Goal: Task Accomplishment & Management: Manage account settings

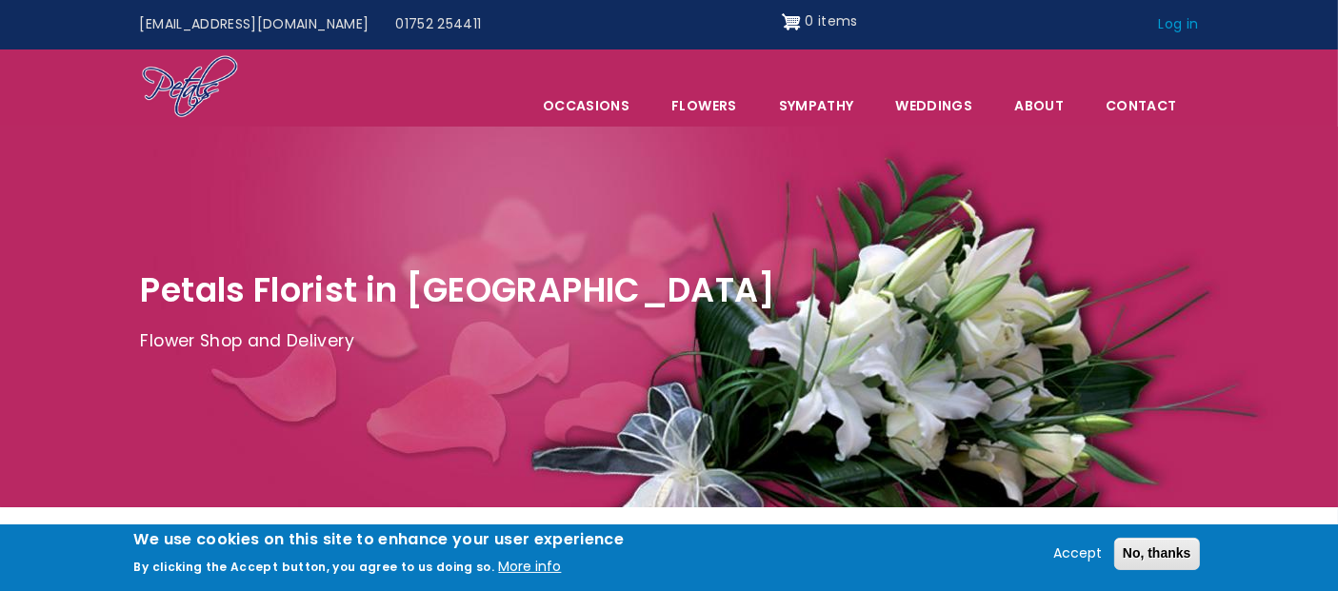
click at [1165, 23] on link "Log in" at bounding box center [1178, 25] width 67 height 36
click at [1163, 549] on button "No, thanks" at bounding box center [1157, 554] width 86 height 32
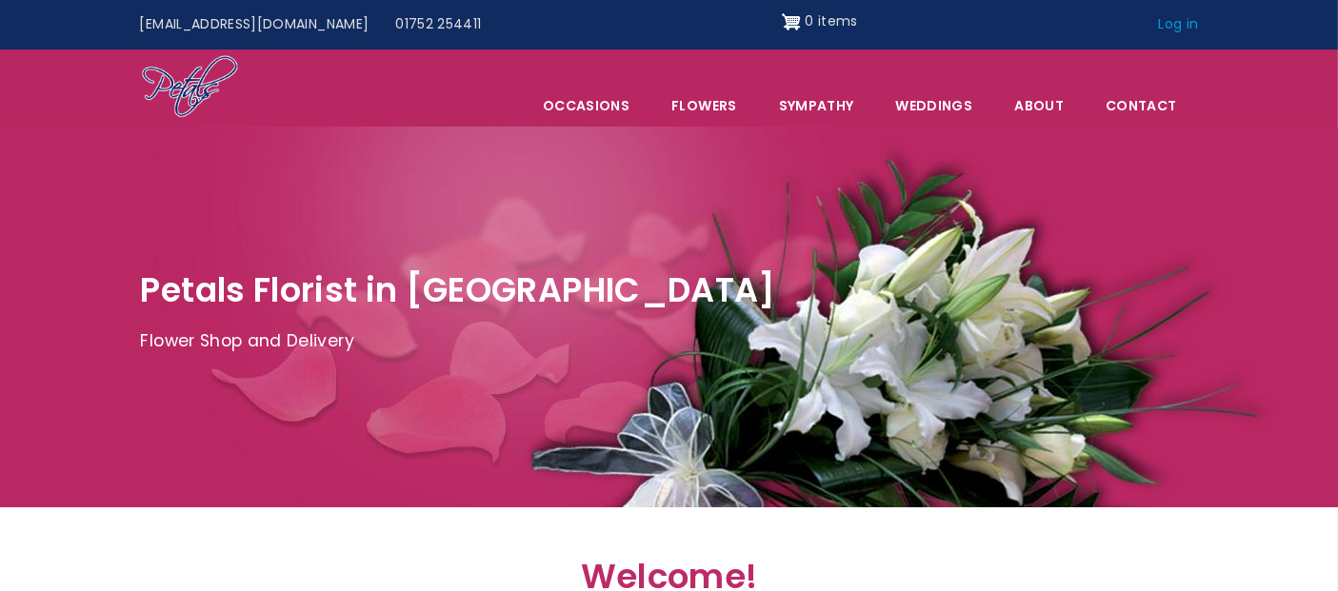
click at [1172, 20] on link "Log in" at bounding box center [1178, 25] width 67 height 36
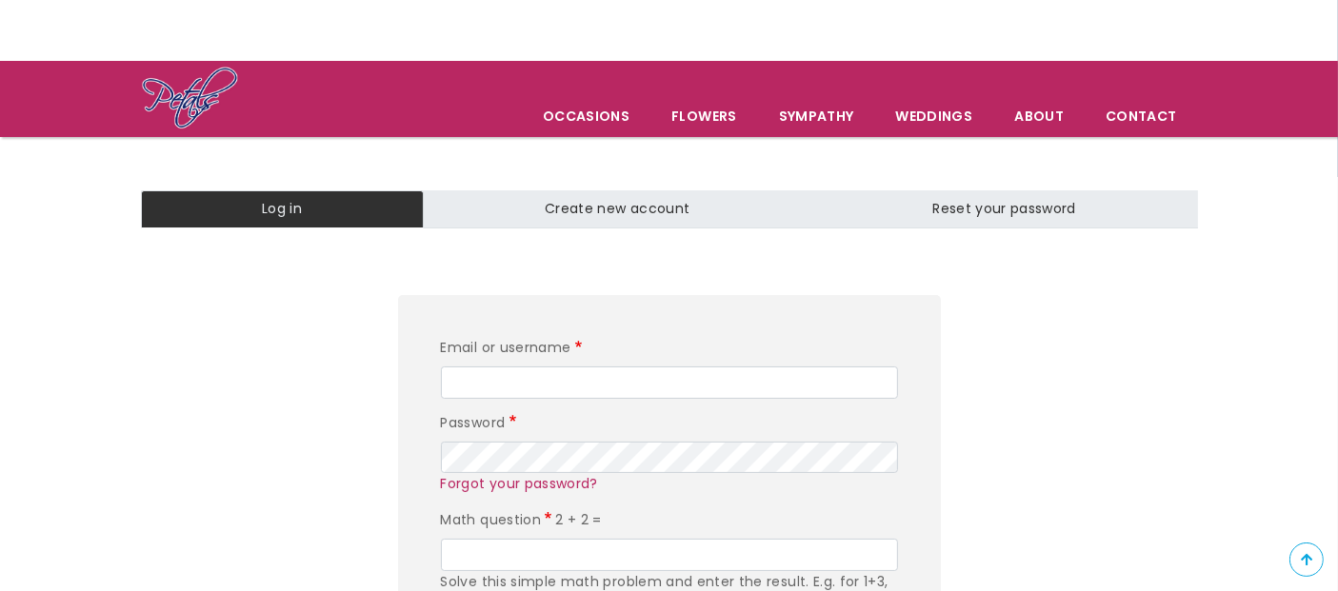
scroll to position [211, 0]
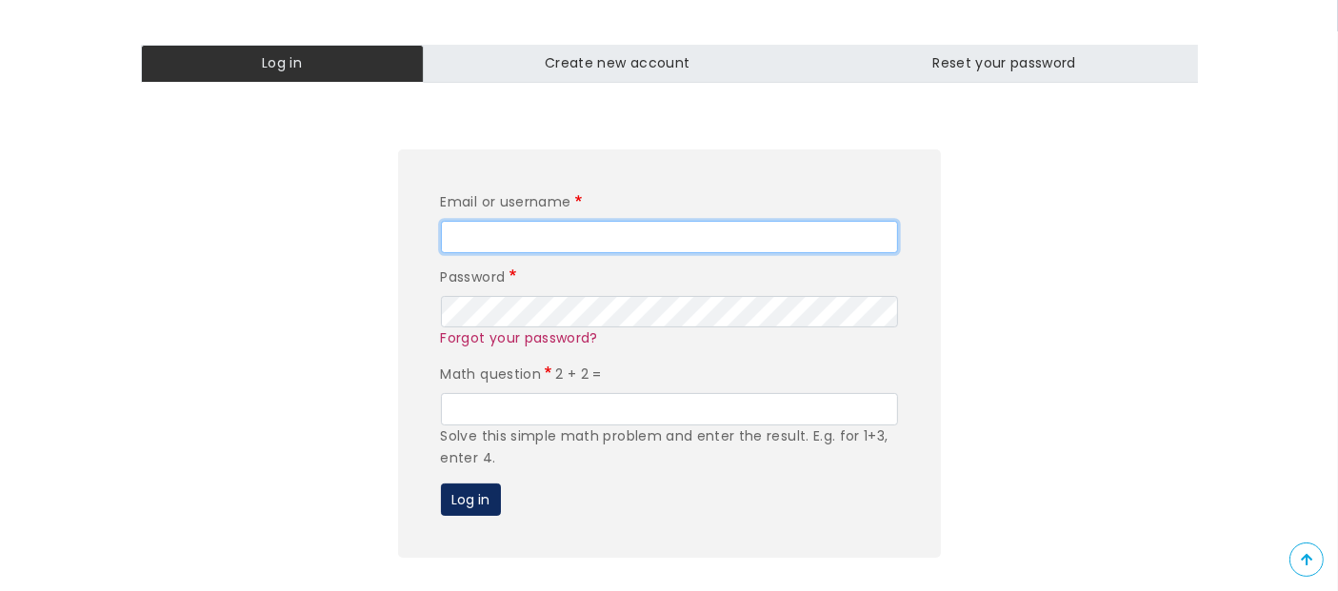
type input "editor"
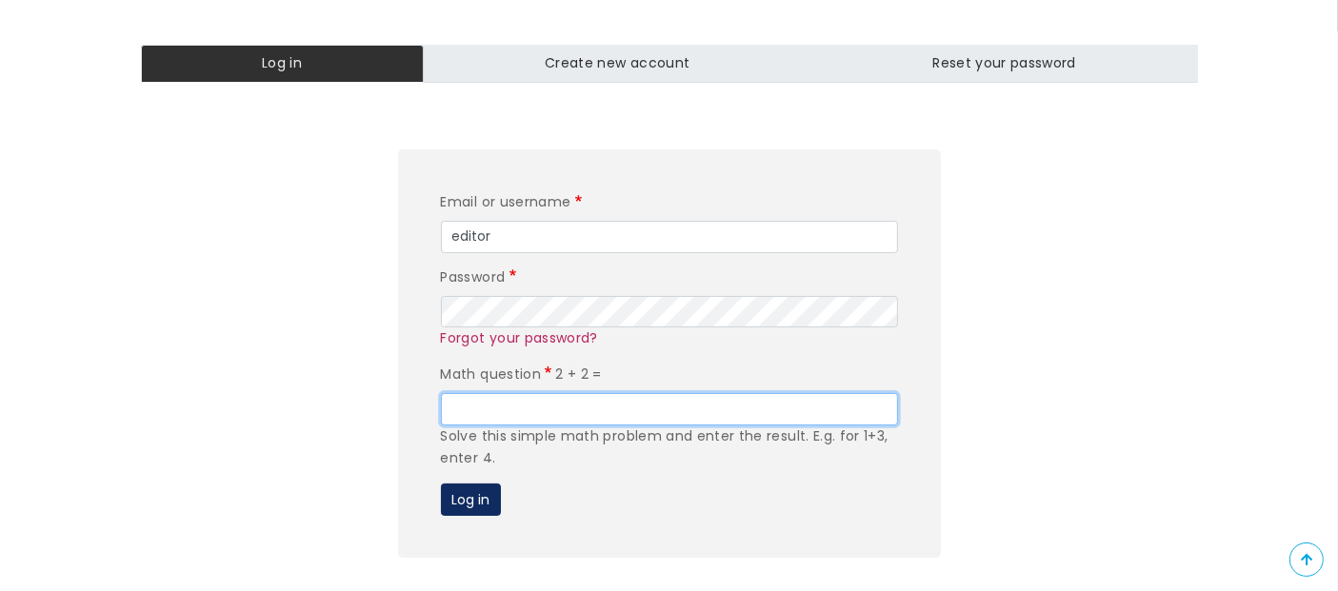
click at [523, 411] on input "Math question" at bounding box center [669, 409] width 457 height 32
type input "4"
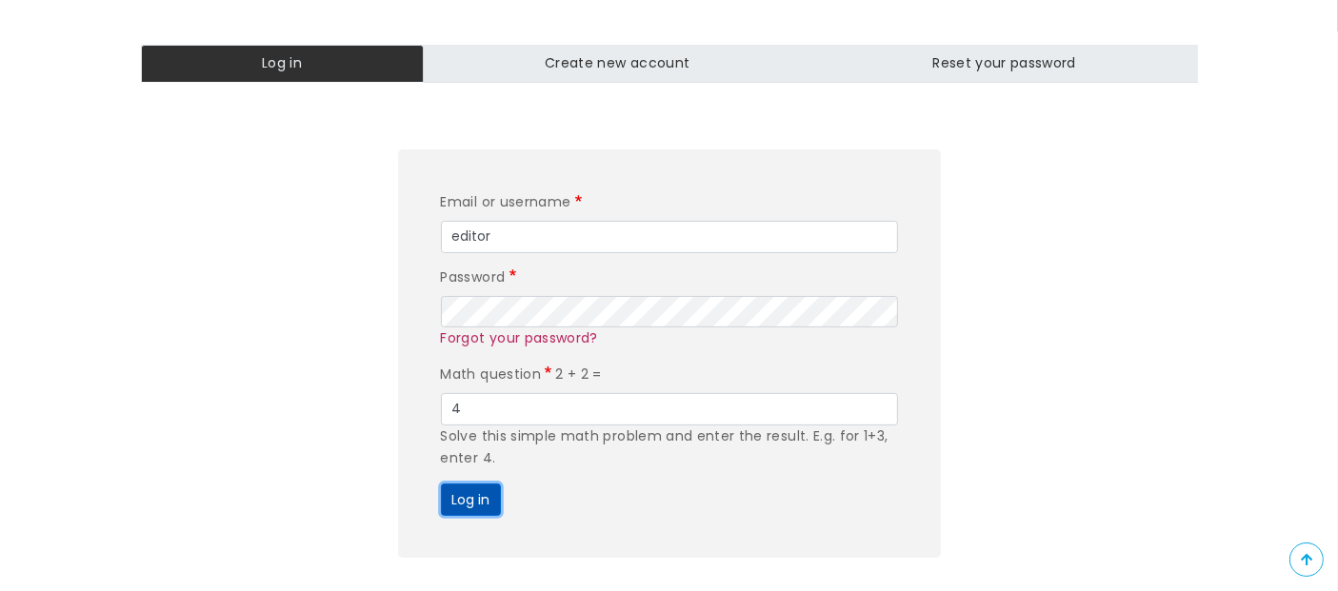
click at [481, 499] on button "Log in" at bounding box center [471, 500] width 60 height 32
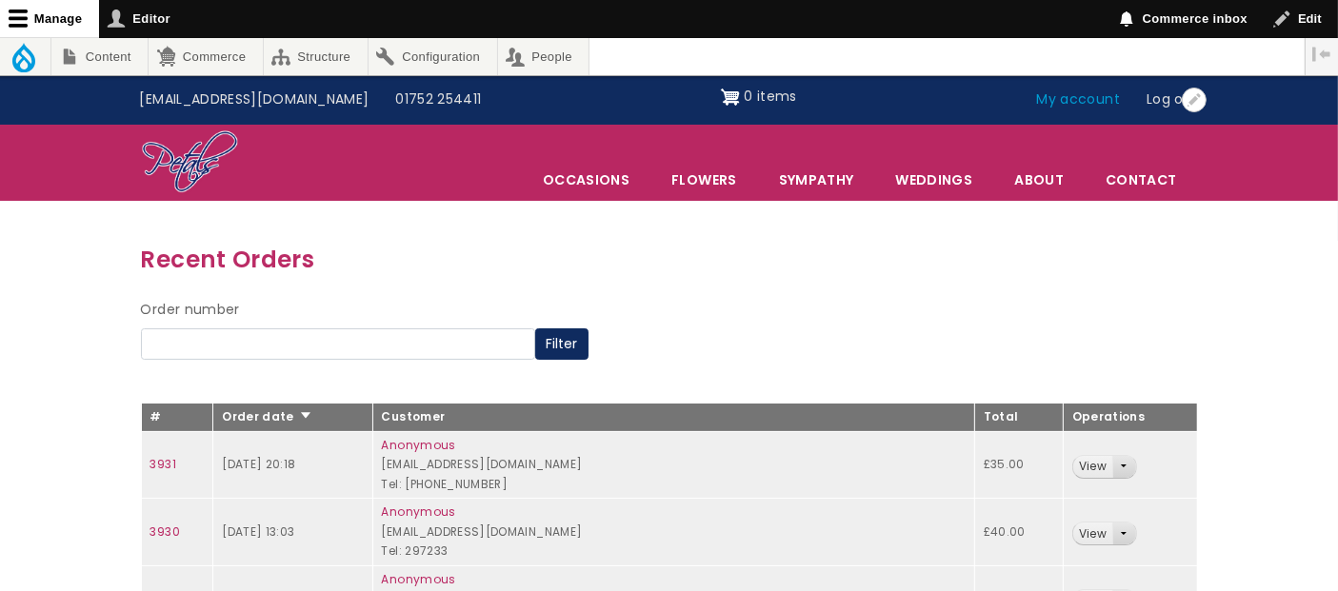
click at [1092, 100] on link "My account" at bounding box center [1079, 100] width 110 height 36
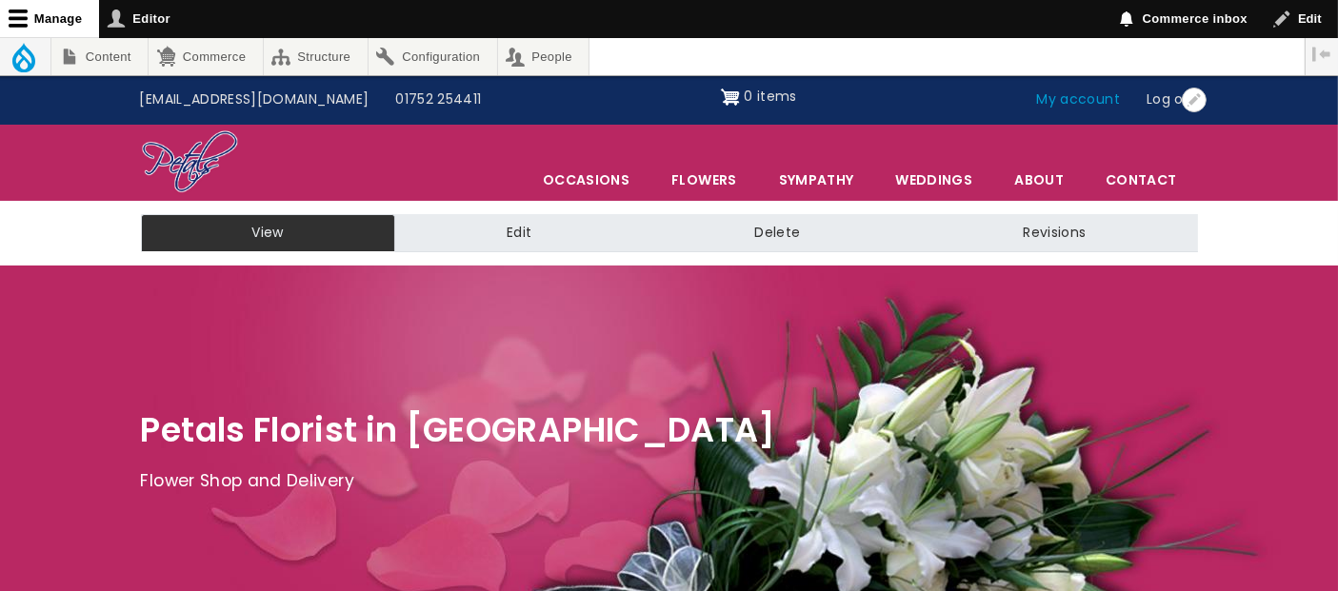
click at [1112, 100] on link "My account" at bounding box center [1079, 100] width 110 height 36
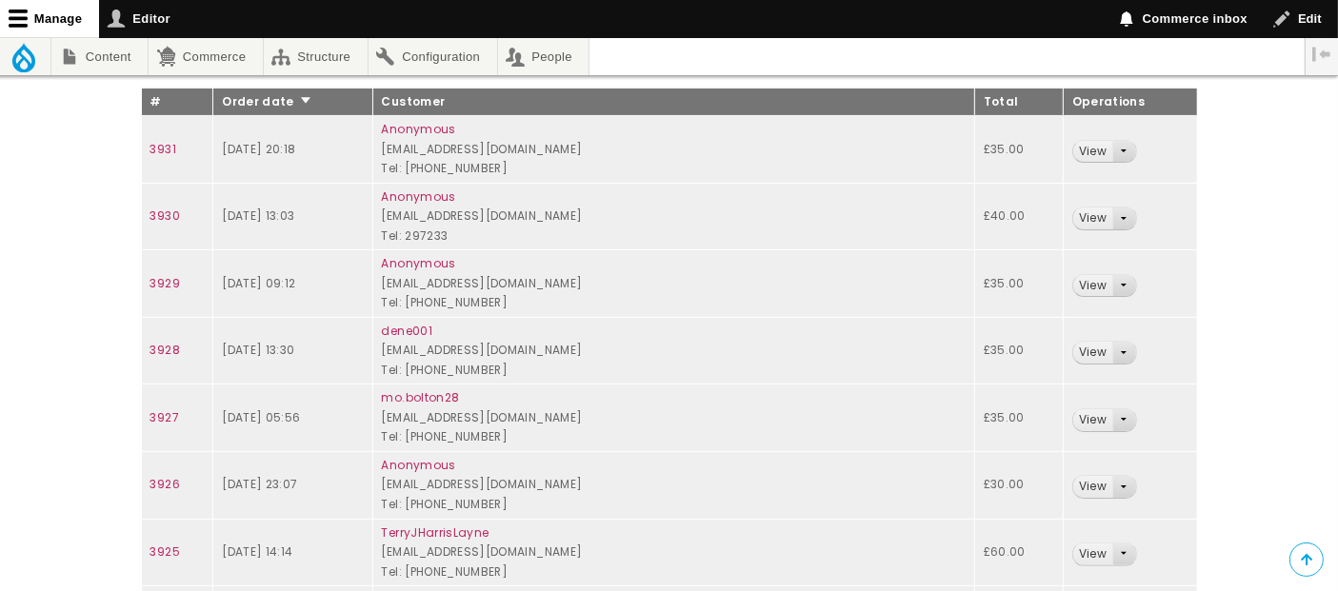
scroll to position [423, 0]
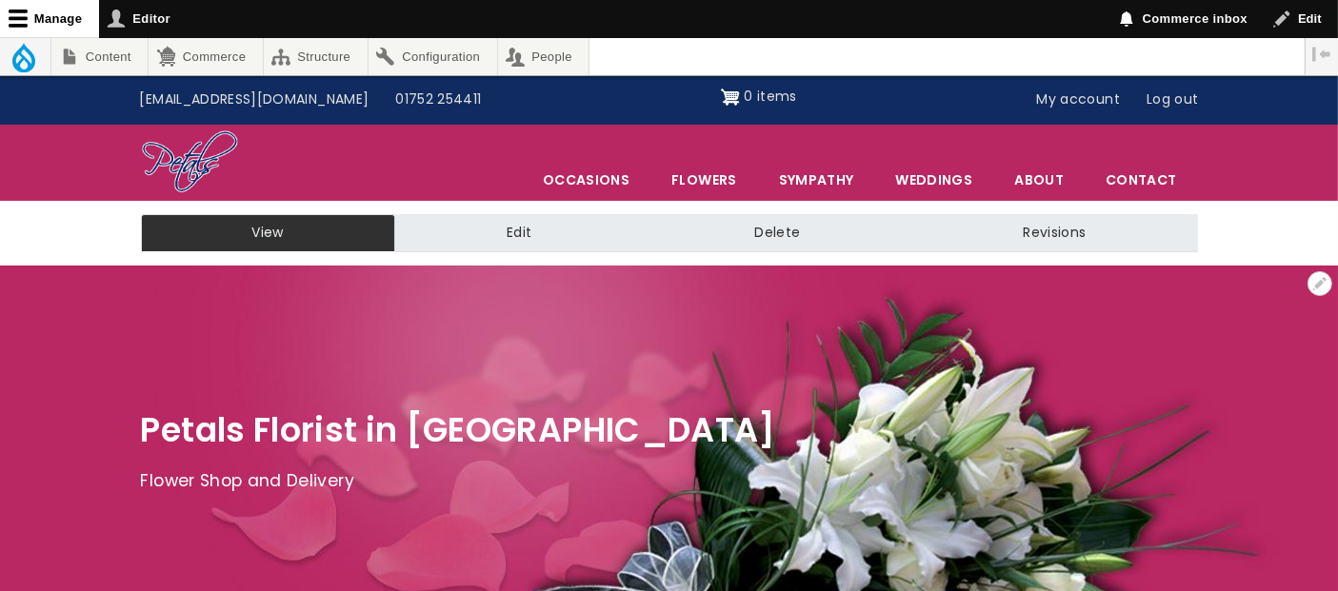
drag, startPoint x: 788, startPoint y: 310, endPoint x: 489, endPoint y: 329, distance: 299.6
click at [491, 329] on div at bounding box center [669, 456] width 1338 height 381
drag, startPoint x: 489, startPoint y: 329, endPoint x: 931, endPoint y: 314, distance: 442.1
click at [931, 314] on div at bounding box center [669, 456] width 1338 height 381
click at [1102, 104] on link "My account" at bounding box center [1079, 100] width 110 height 36
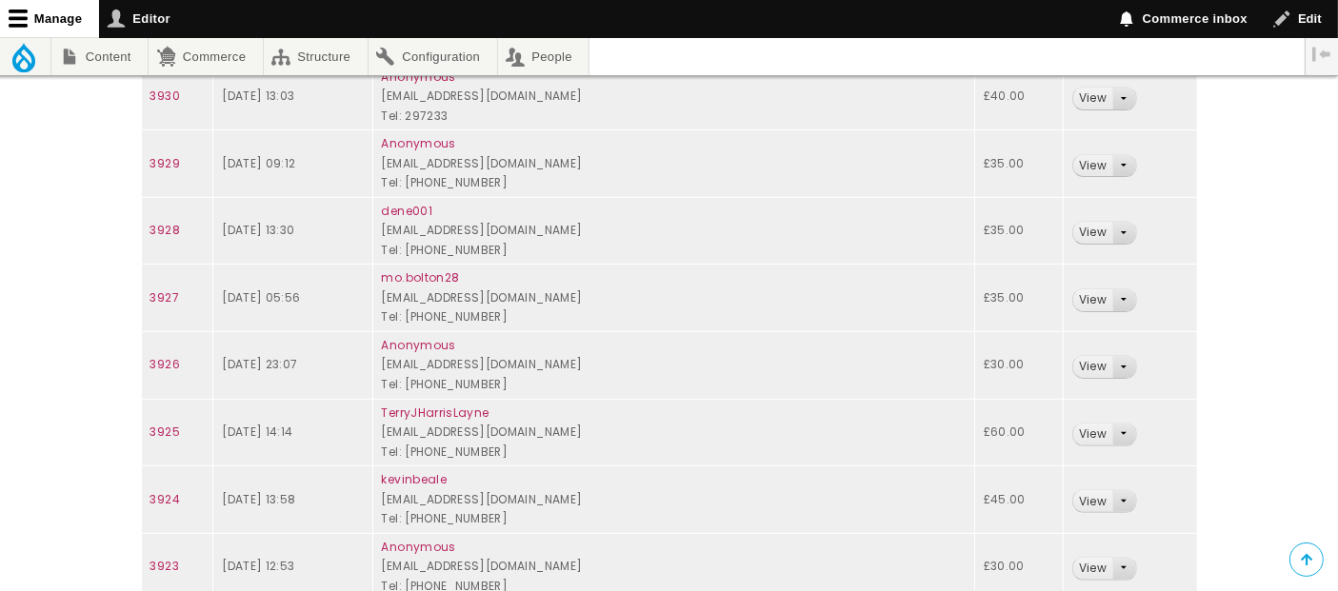
scroll to position [528, 0]
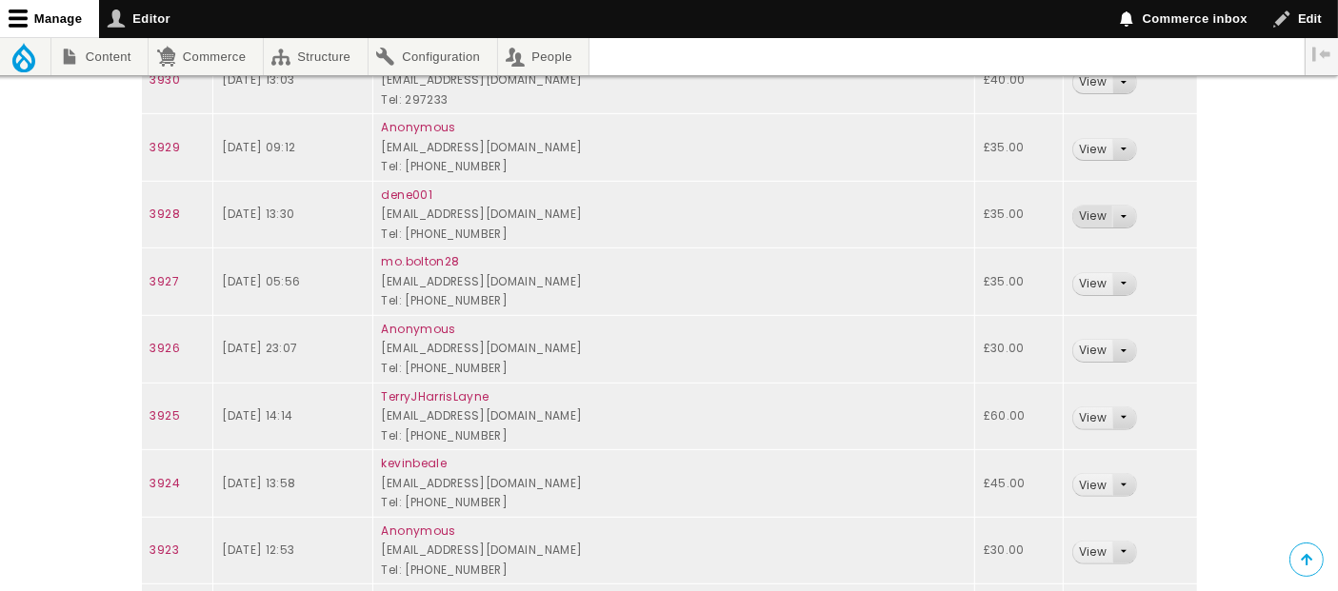
click at [1073, 210] on link "View" at bounding box center [1092, 217] width 39 height 22
click at [1073, 152] on link "View" at bounding box center [1092, 150] width 39 height 22
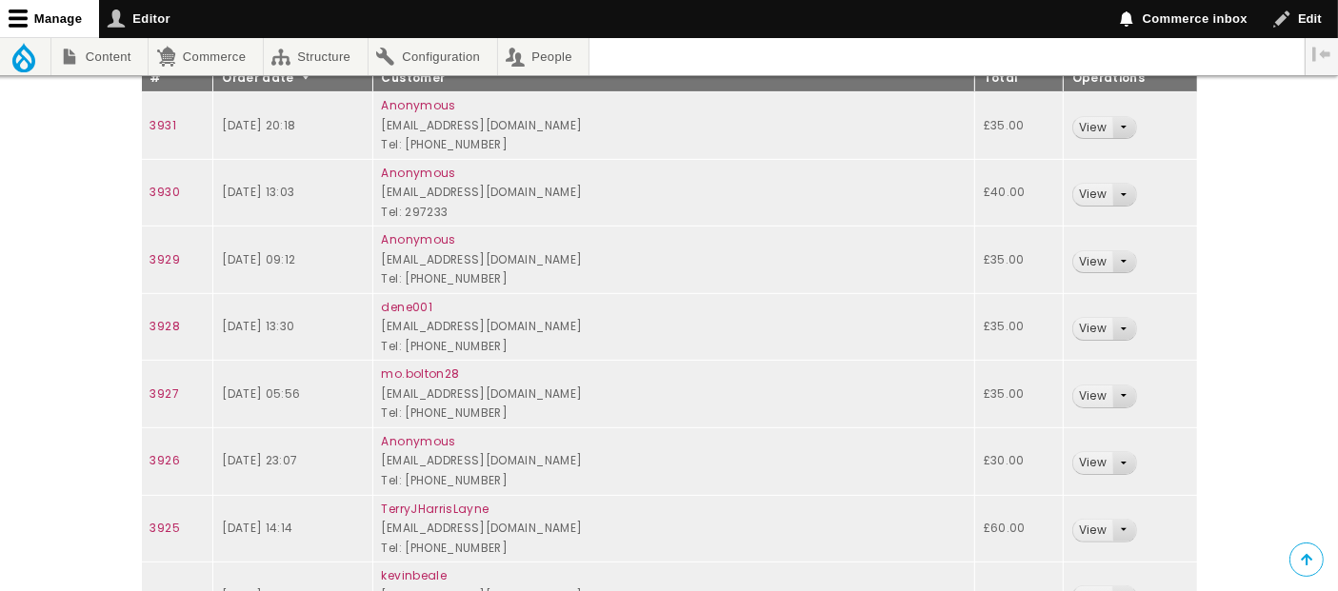
scroll to position [423, 0]
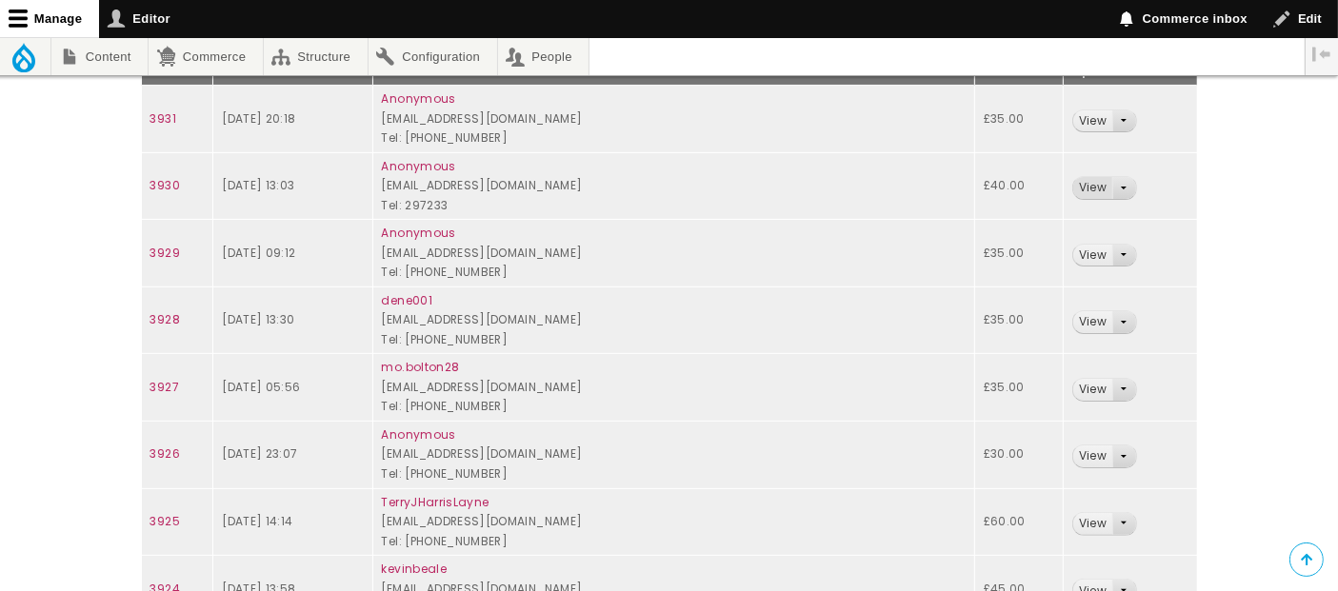
click at [1074, 191] on link "View" at bounding box center [1092, 188] width 39 height 22
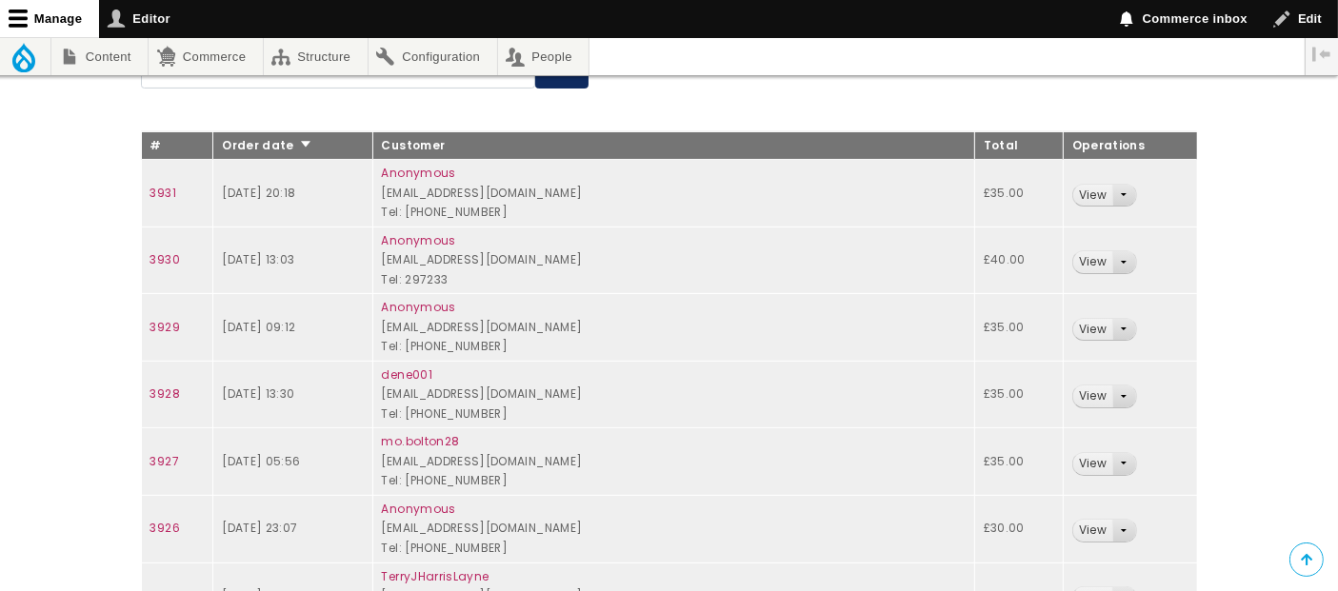
scroll to position [317, 0]
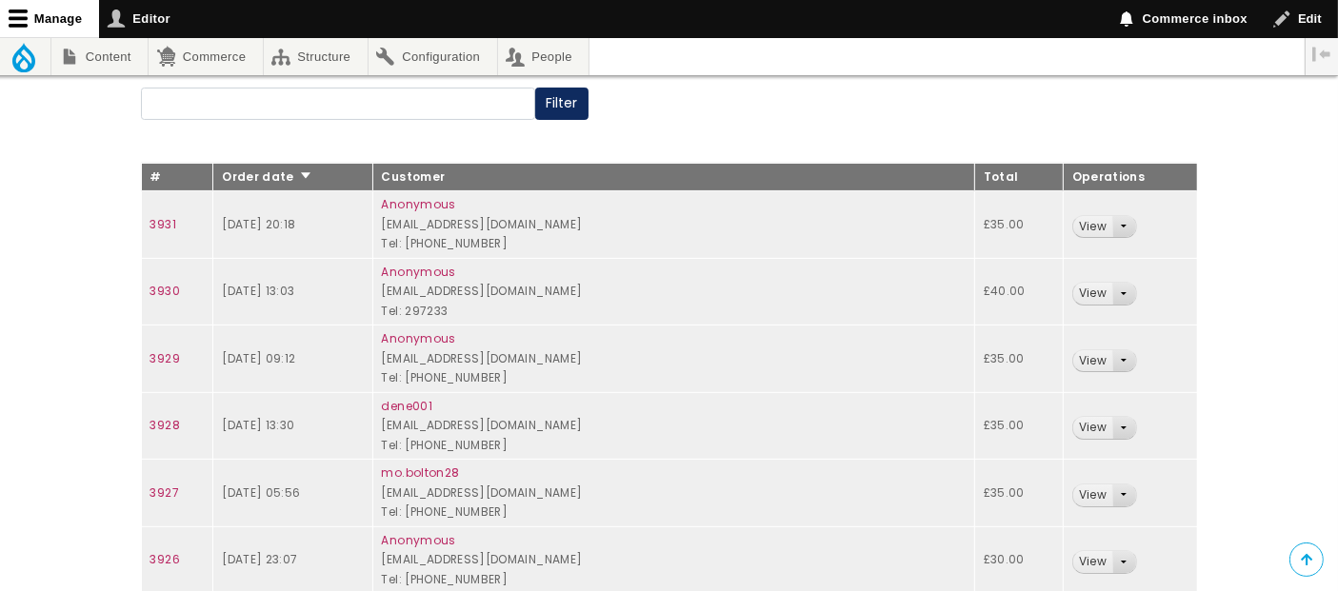
click at [350, 230] on td "[DATE] 20:18" at bounding box center [292, 225] width 159 height 68
click at [1073, 220] on link "View" at bounding box center [1092, 227] width 39 height 22
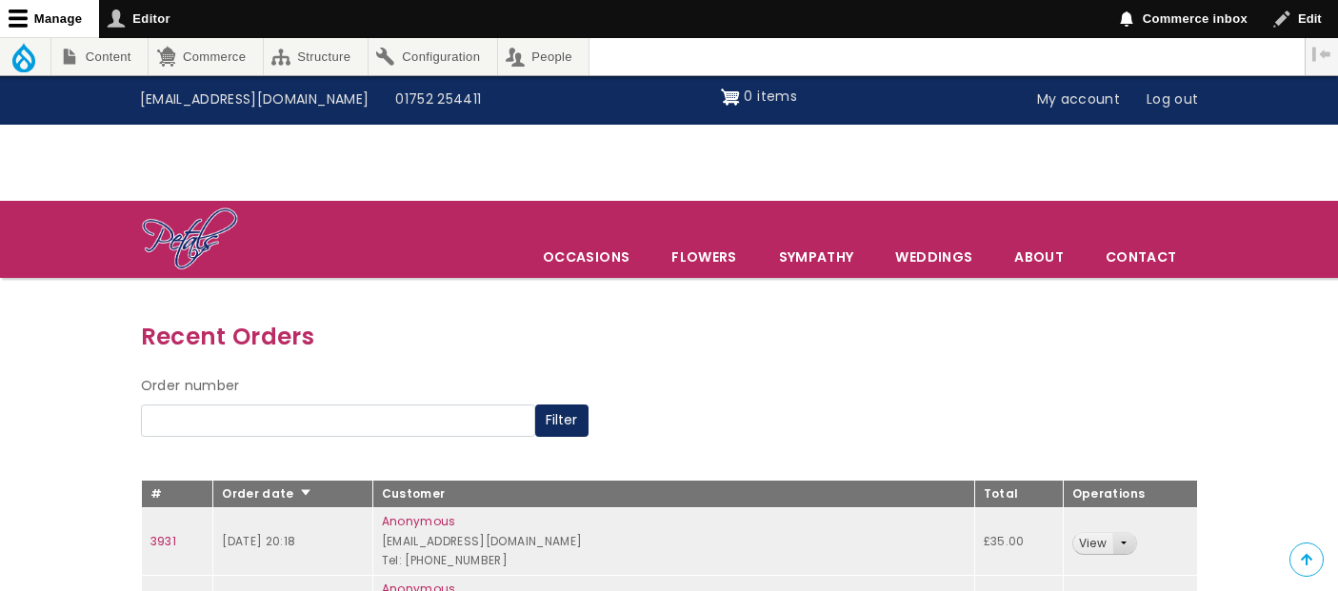
scroll to position [317, 0]
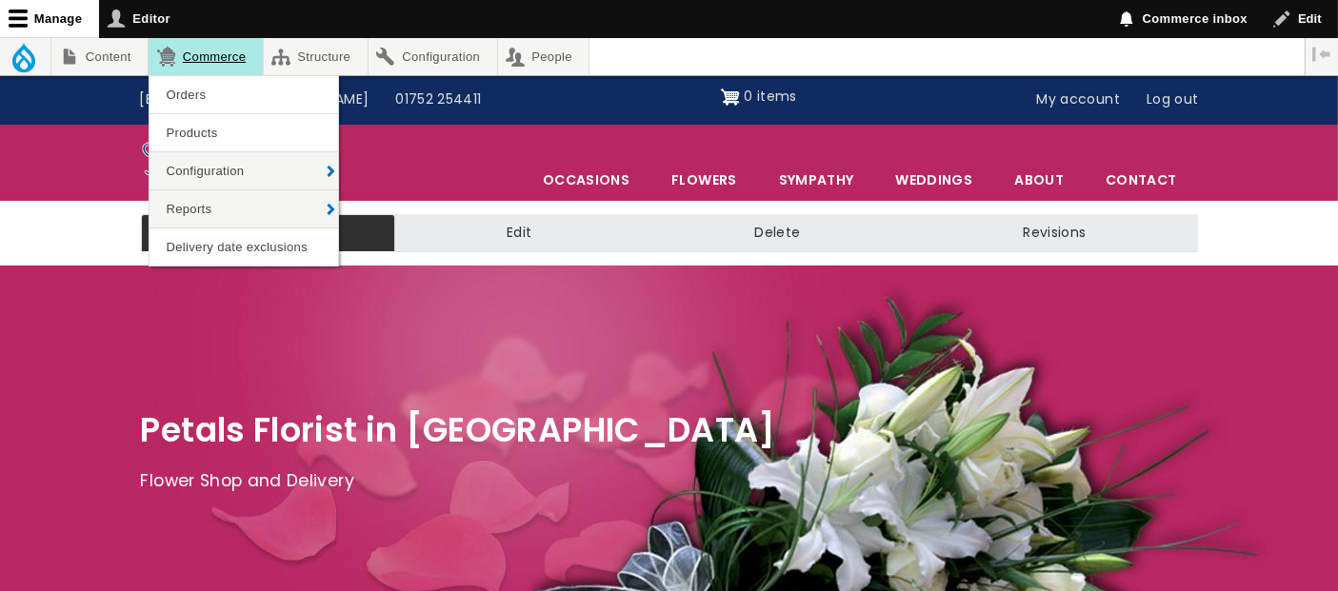
click at [216, 61] on link "Commerce" at bounding box center [205, 56] width 113 height 37
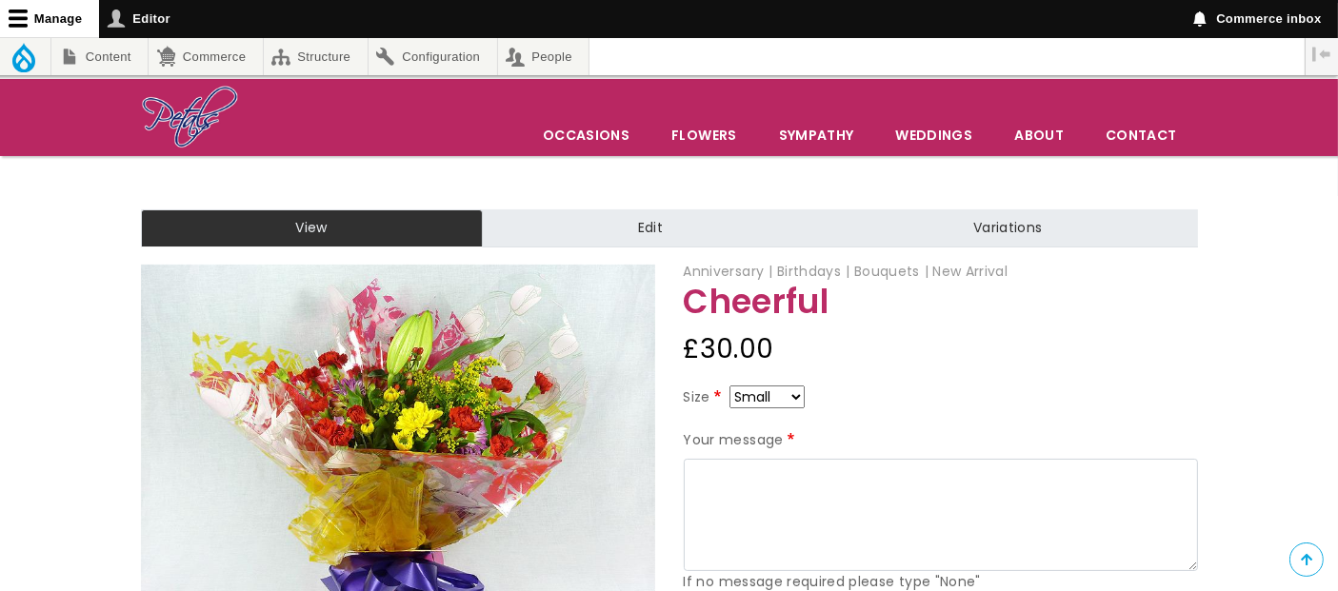
scroll to position [211, 0]
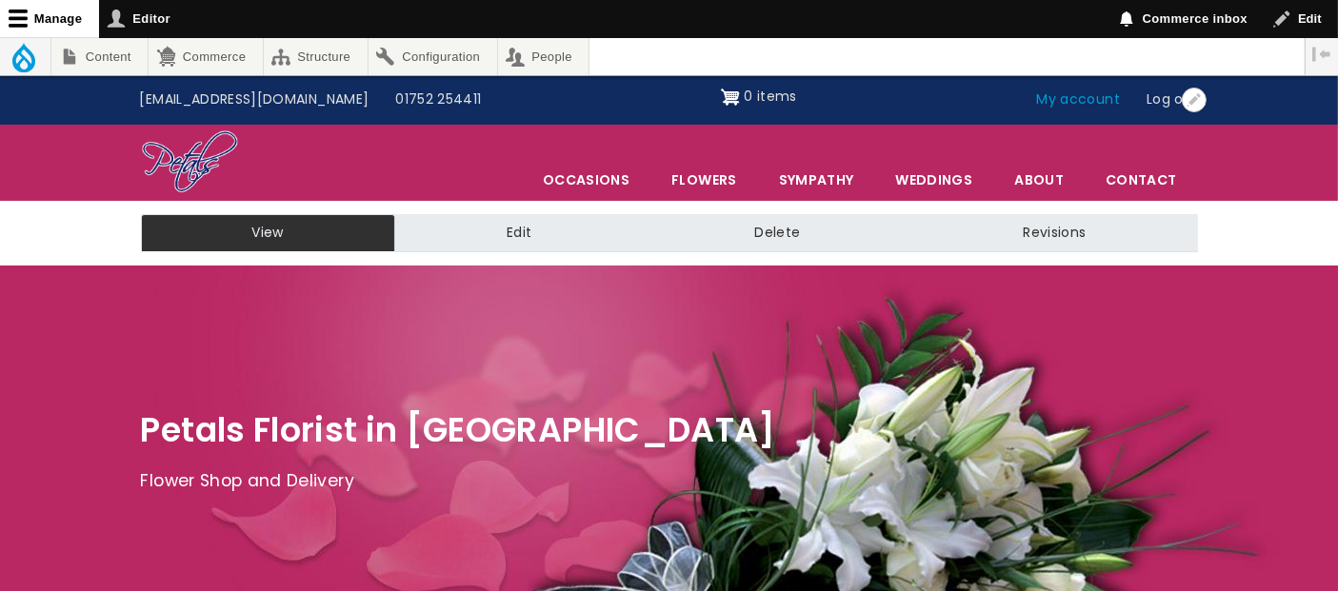
click at [1069, 93] on link "My account" at bounding box center [1079, 100] width 110 height 36
click at [1075, 100] on link "My account" at bounding box center [1079, 100] width 110 height 36
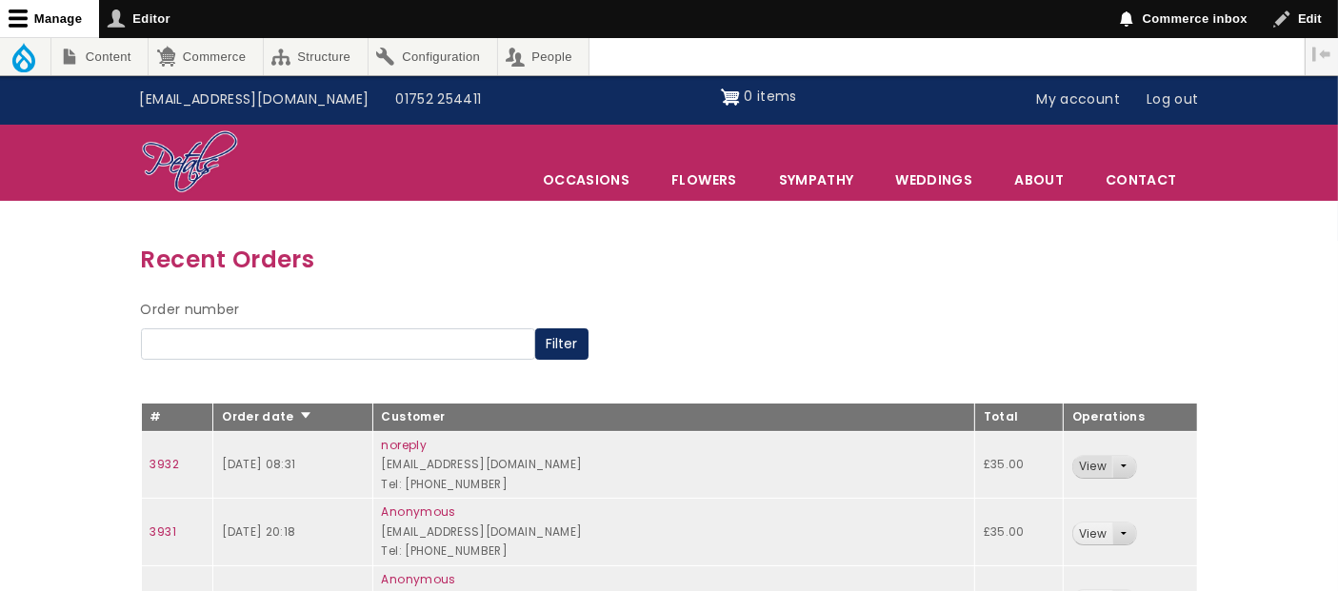
click at [1073, 463] on link "View" at bounding box center [1092, 467] width 39 height 22
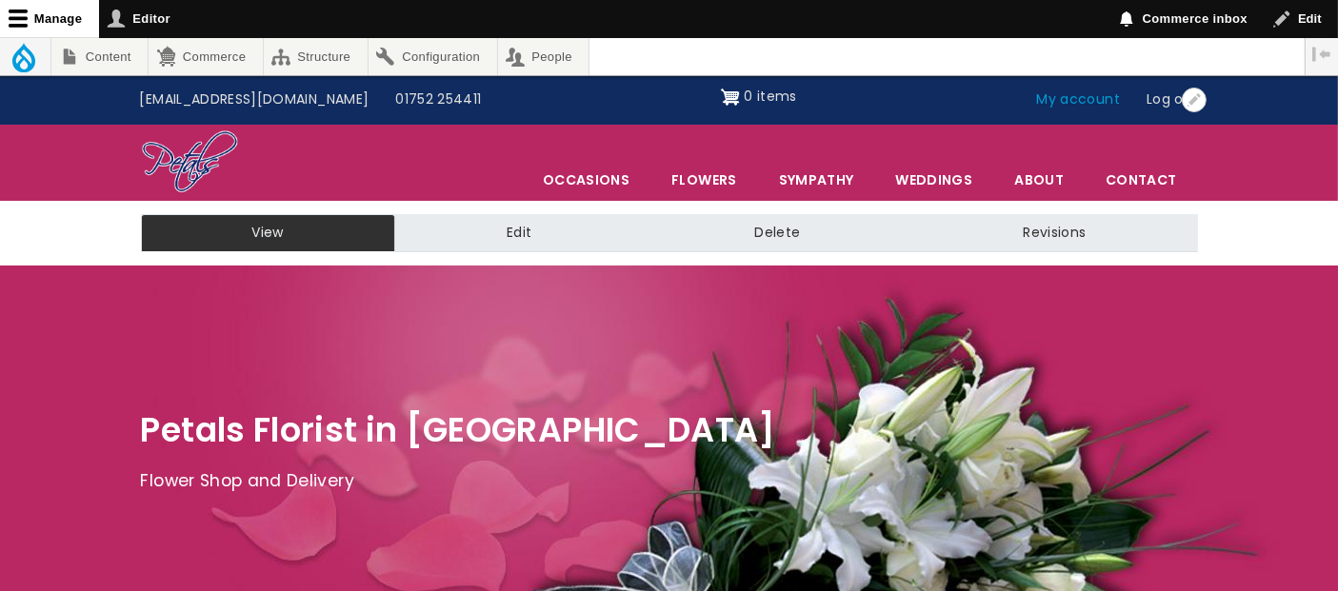
click at [1090, 98] on link "My account" at bounding box center [1079, 100] width 110 height 36
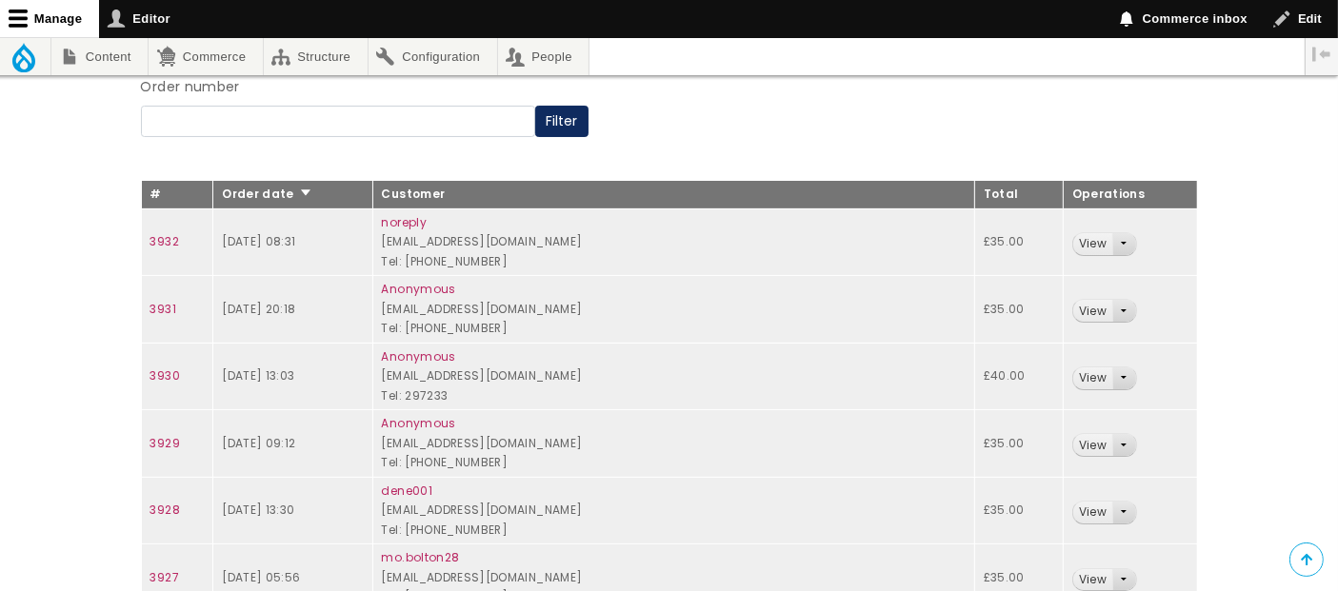
scroll to position [317, 0]
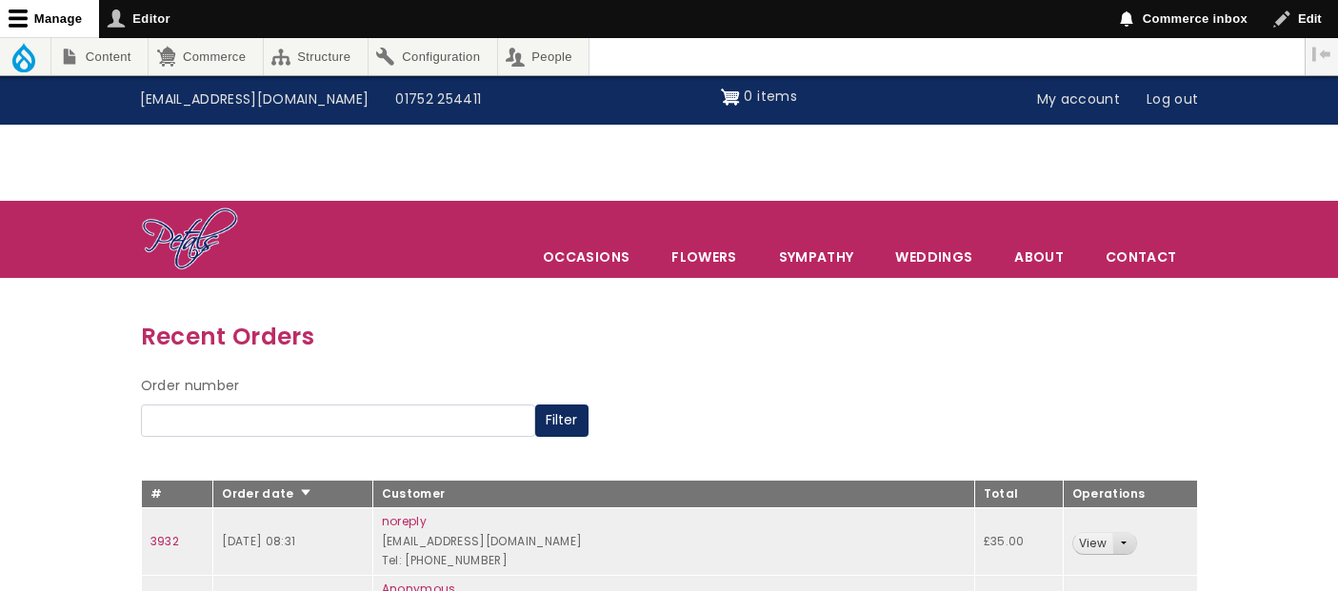
scroll to position [317, 0]
